Goal: Task Accomplishment & Management: Use online tool/utility

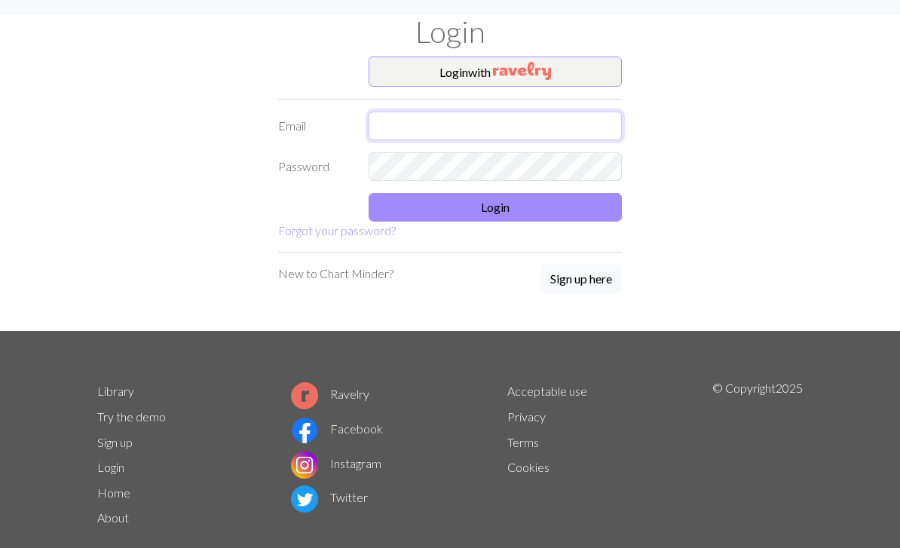
click at [572, 126] on input "text" at bounding box center [495, 126] width 253 height 29
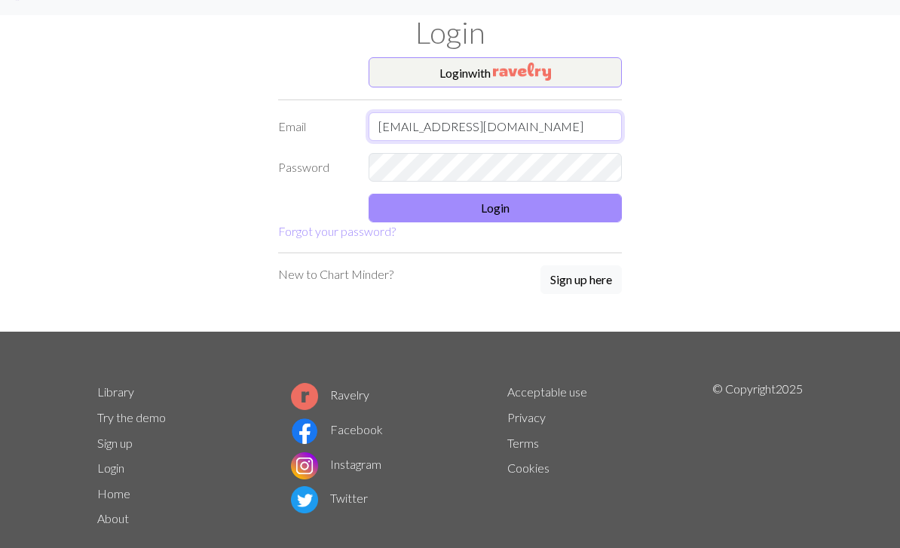
scroll to position [31, 0]
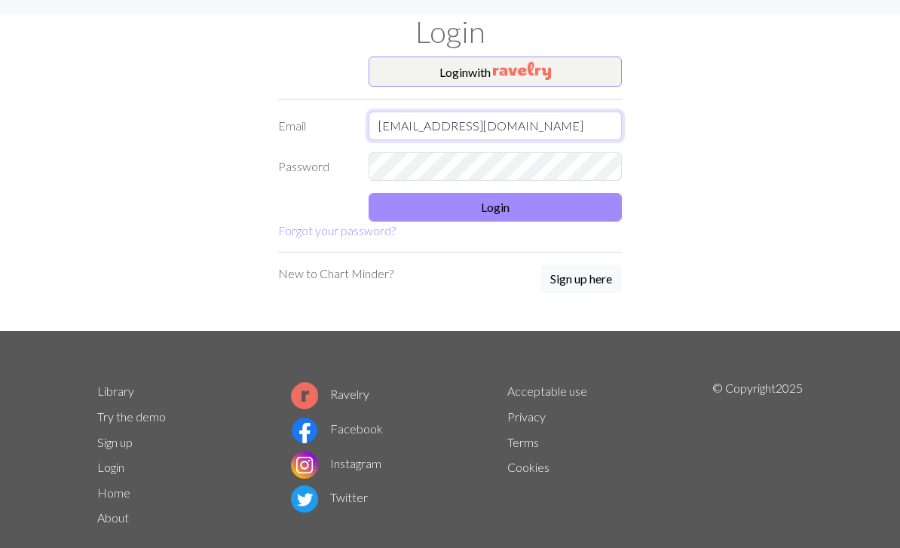
click at [518, 139] on input "[EMAIL_ADDRESS][DOMAIN_NAME]" at bounding box center [495, 126] width 253 height 29
type input "[EMAIL_ADDRESS][DOMAIN_NAME]"
click at [453, 204] on button "Login" at bounding box center [495, 207] width 253 height 29
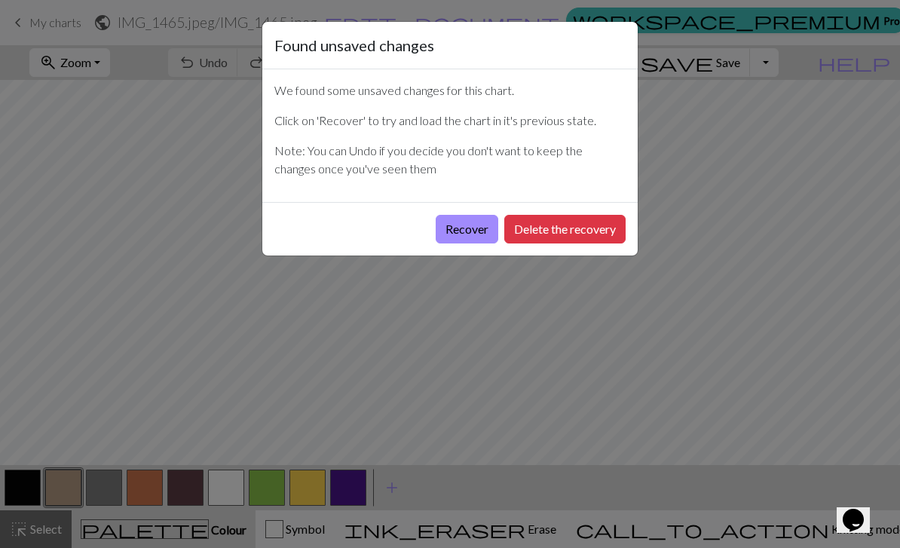
click at [467, 228] on button "Recover" at bounding box center [467, 229] width 63 height 29
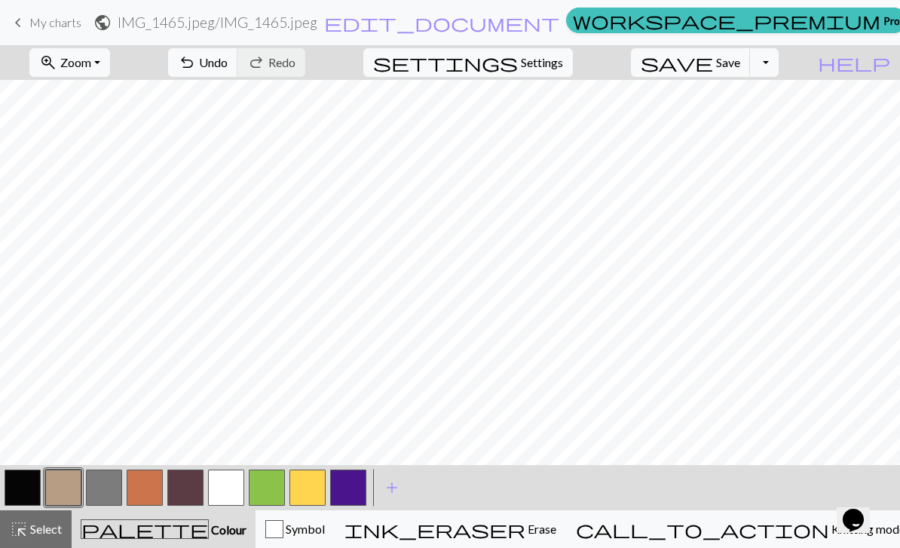
scroll to position [167, 0]
click at [762, 532] on span "call_to_action" at bounding box center [702, 529] width 253 height 21
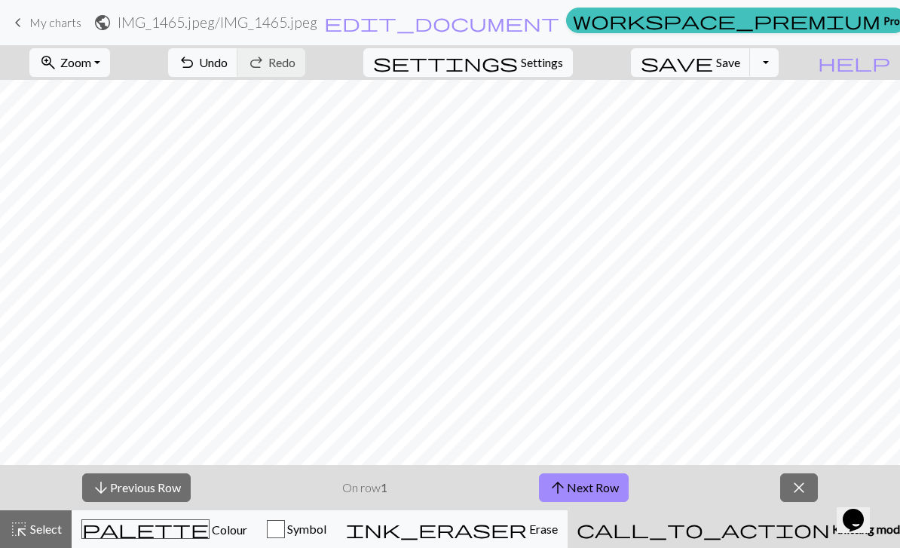
click at [588, 477] on button "arrow_upward Next Row" at bounding box center [584, 487] width 90 height 29
click at [580, 480] on button "arrow_upward Next Row" at bounding box center [584, 487] width 90 height 29
click at [91, 61] on span "Zoom" at bounding box center [75, 62] width 31 height 14
click at [141, 122] on button "Fit width" at bounding box center [89, 120] width 119 height 24
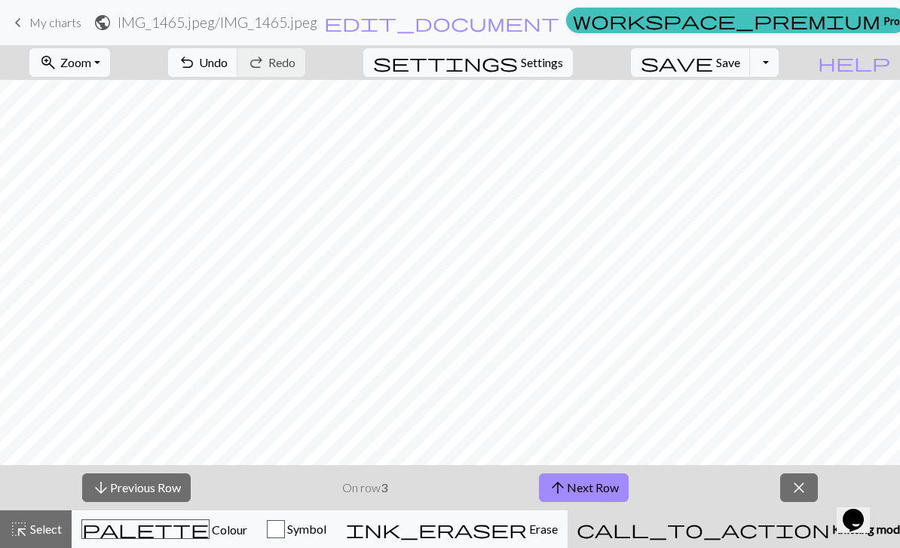
click at [44, 537] on div "highlight_alt Select Select" at bounding box center [36, 529] width 52 height 18
click at [576, 482] on button "arrow_upward Next Row" at bounding box center [584, 487] width 90 height 29
click at [599, 481] on button "arrow_upward Next Row" at bounding box center [584, 487] width 90 height 29
click at [592, 479] on button "arrow_upward Next Row" at bounding box center [584, 487] width 90 height 29
click at [601, 487] on button "arrow_upward Next Row" at bounding box center [584, 487] width 90 height 29
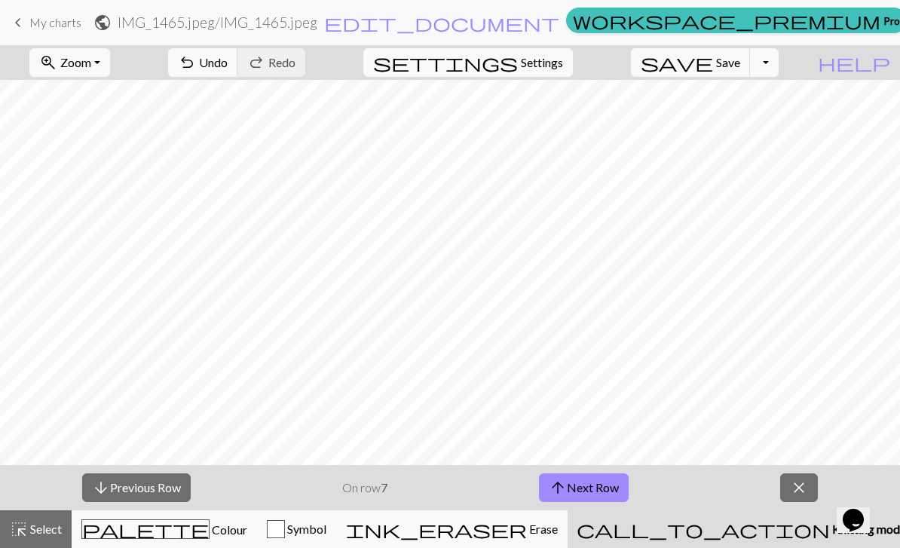
click at [619, 476] on button "arrow_upward Next Row" at bounding box center [584, 487] width 90 height 29
click at [599, 487] on button "arrow_upward Next Row" at bounding box center [584, 487] width 90 height 29
click at [618, 487] on button "arrow_upward Next Row" at bounding box center [584, 487] width 90 height 29
